Goal: Check status: Check status

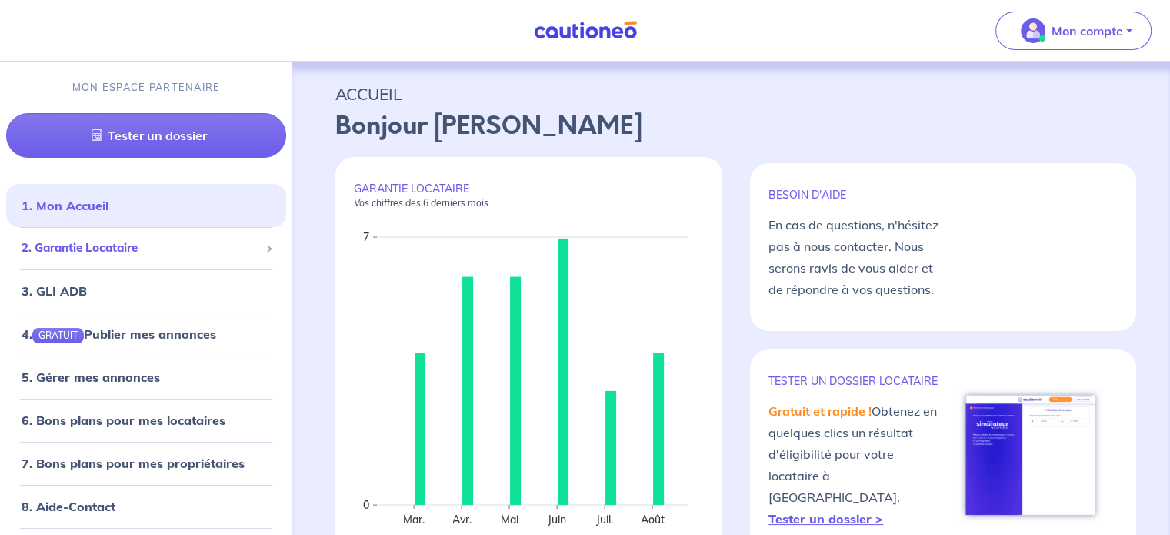
click at [105, 239] on span "2. Garantie Locataire" at bounding box center [141, 248] width 238 height 18
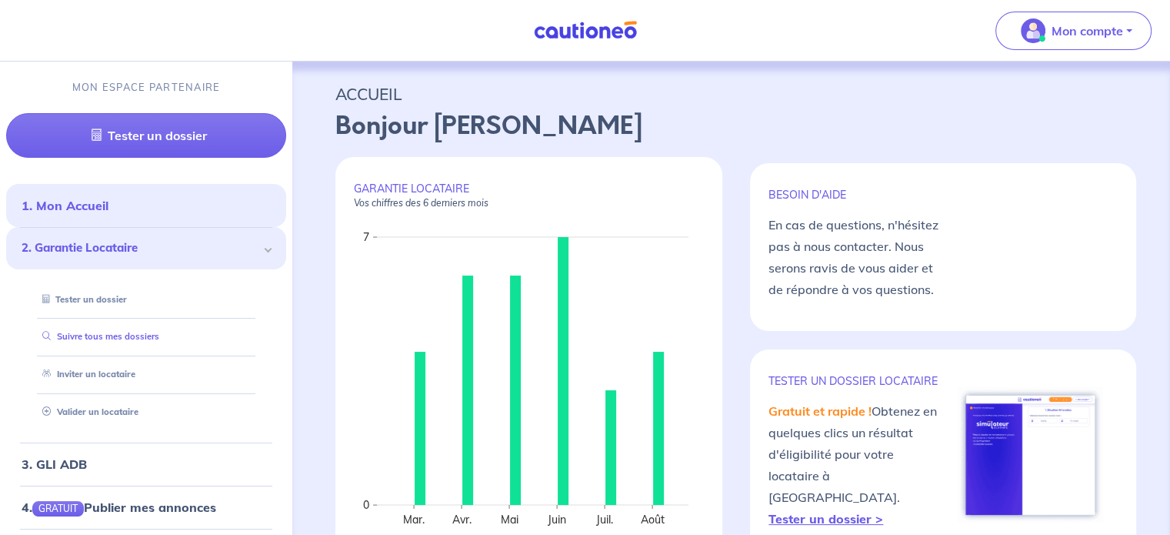
click at [116, 331] on link "Suivre tous mes dossiers" at bounding box center [97, 336] width 123 height 11
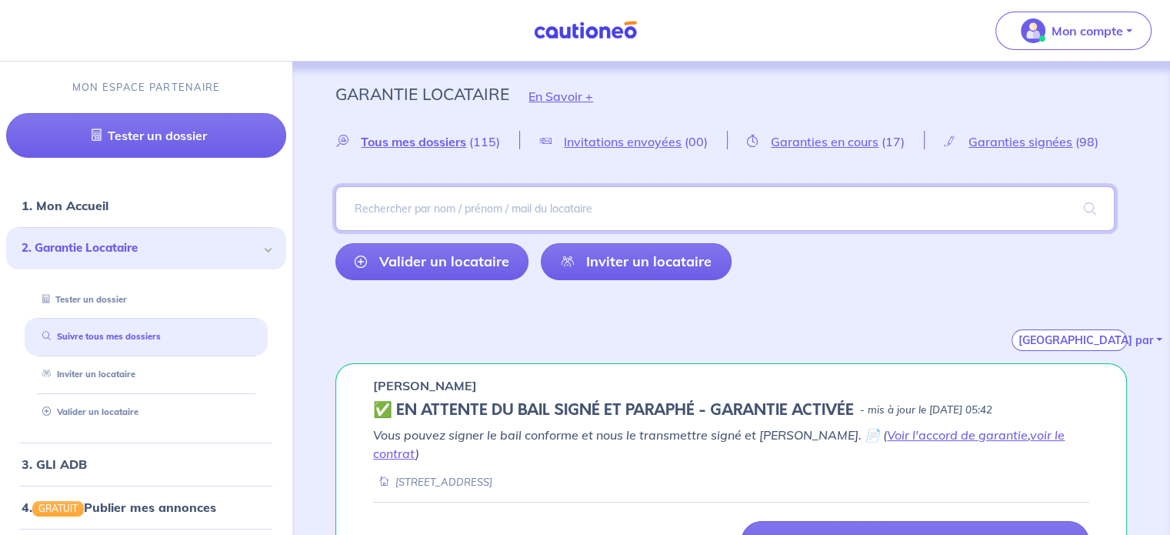
click at [553, 209] on input "search" at bounding box center [724, 208] width 779 height 45
type input "[PERSON_NAME]"
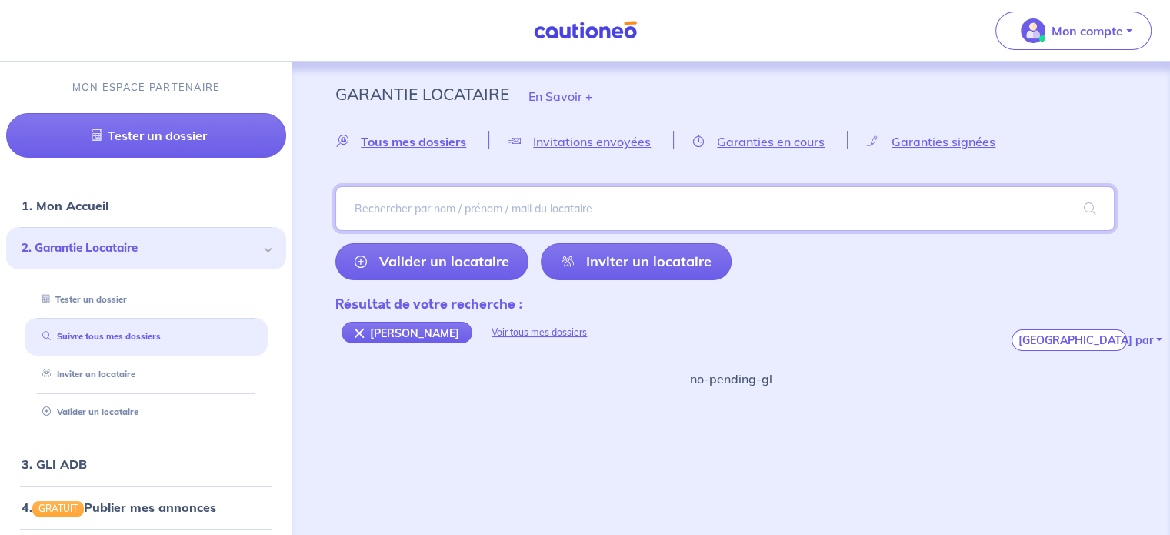
click at [553, 209] on input "search" at bounding box center [724, 208] width 779 height 45
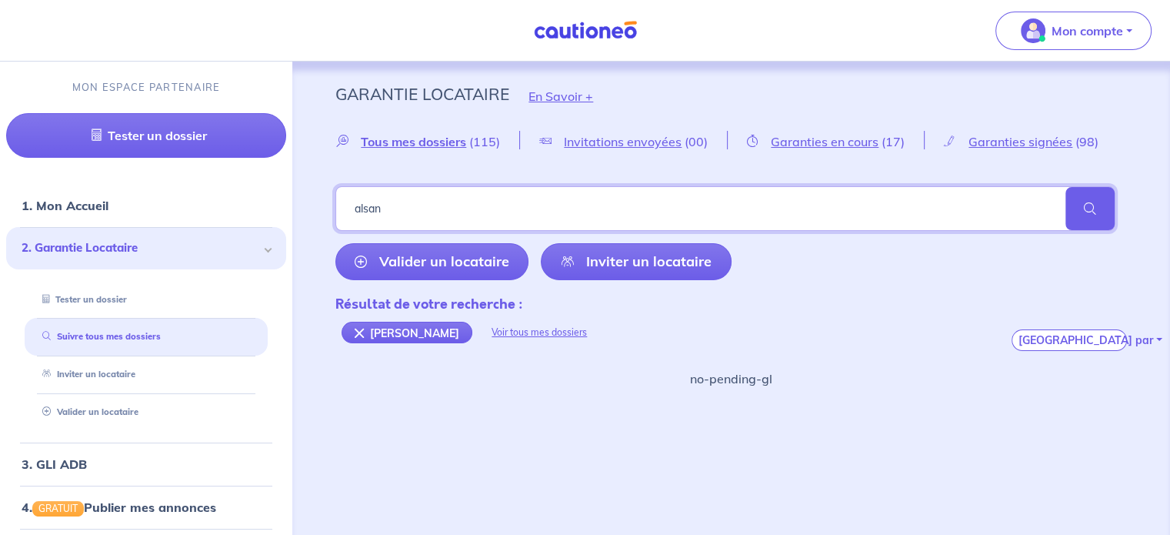
type input "alsan"
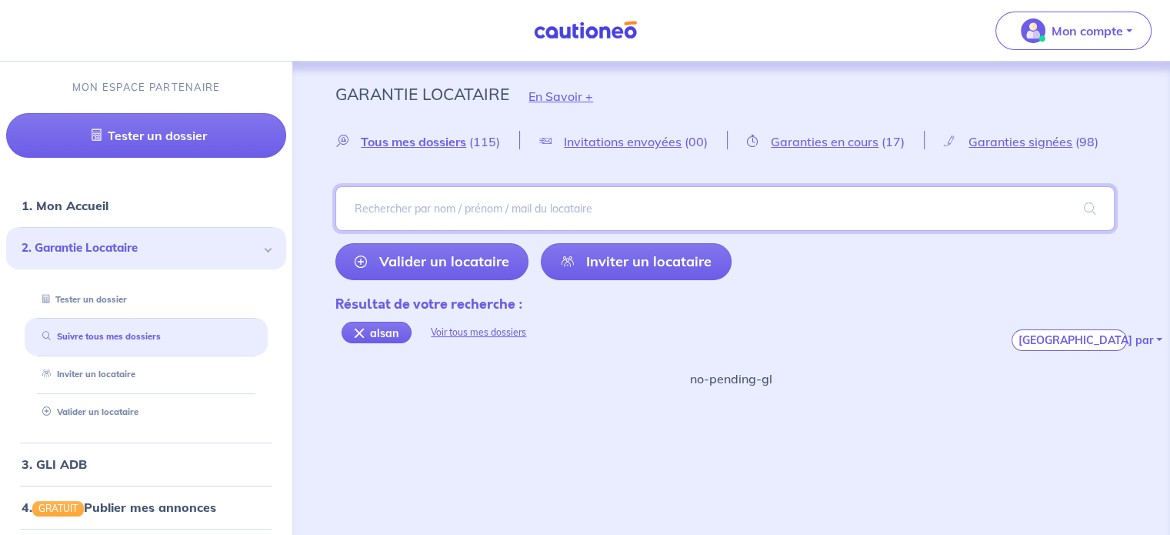
scroll to position [8, 0]
